Goal: Task Accomplishment & Management: Use online tool/utility

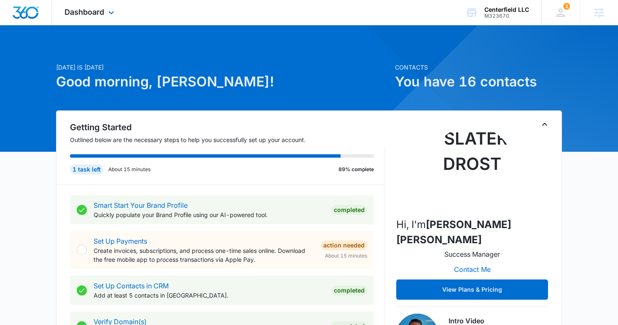
click at [89, 17] on div "Dashboard Apps Reputation Websites Forms CRM Email Social Payments POS Content …" at bounding box center [90, 12] width 77 height 25
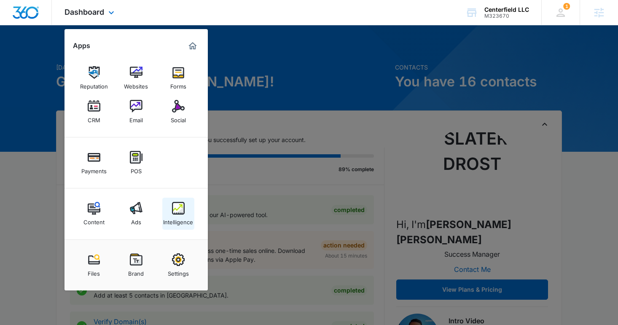
click at [168, 208] on link "Intelligence" at bounding box center [178, 214] width 32 height 32
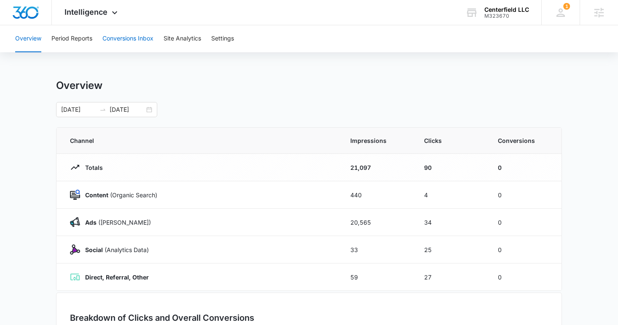
click at [140, 46] on button "Conversions Inbox" at bounding box center [128, 38] width 51 height 27
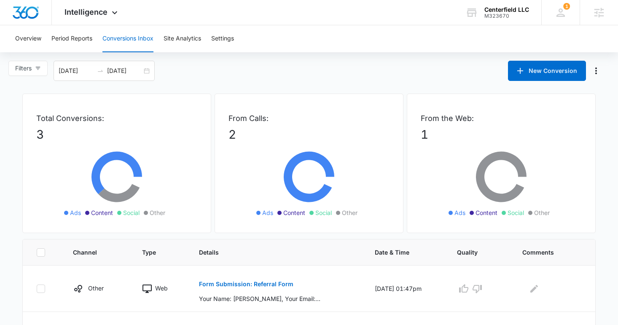
scroll to position [128, 0]
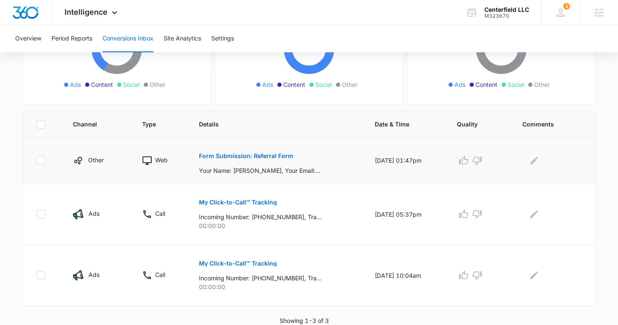
click at [248, 158] on p "Form Submission: Referral Form" at bounding box center [246, 156] width 94 height 6
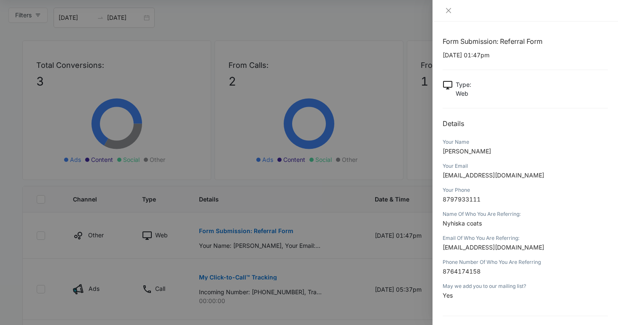
scroll to position [0, 0]
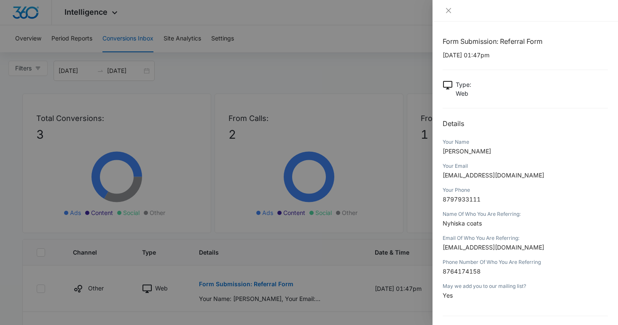
click at [404, 171] on div at bounding box center [309, 162] width 618 height 325
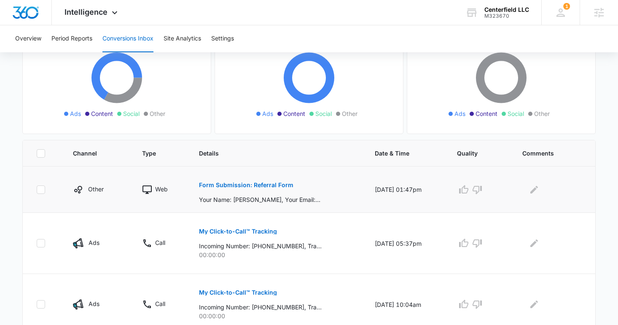
scroll to position [128, 0]
